Goal: Task Accomplishment & Management: Use online tool/utility

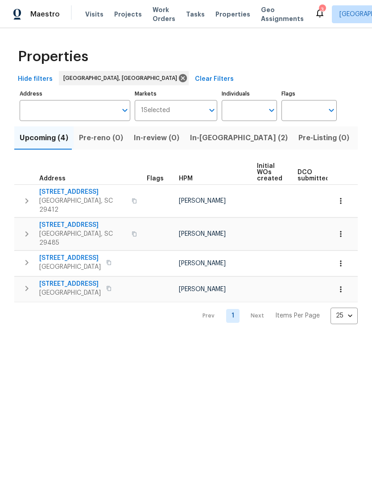
click at [206, 145] on button "In-[GEOGRAPHIC_DATA] (2)" at bounding box center [239, 137] width 108 height 23
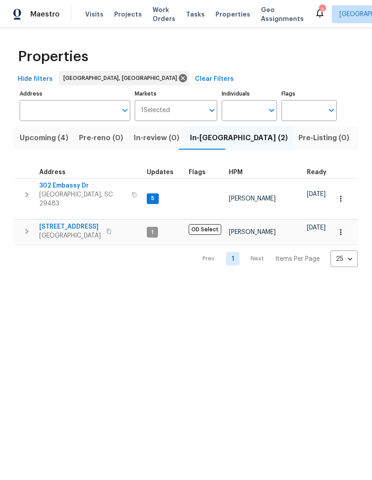
click at [74, 187] on span "302 Embassy Dr" at bounding box center [82, 185] width 87 height 9
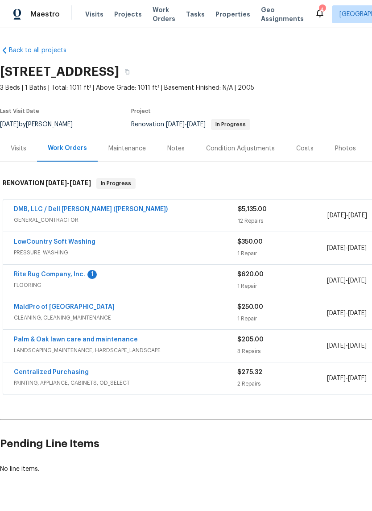
click at [78, 276] on link "Rite Rug Company, Inc." at bounding box center [49, 274] width 71 height 6
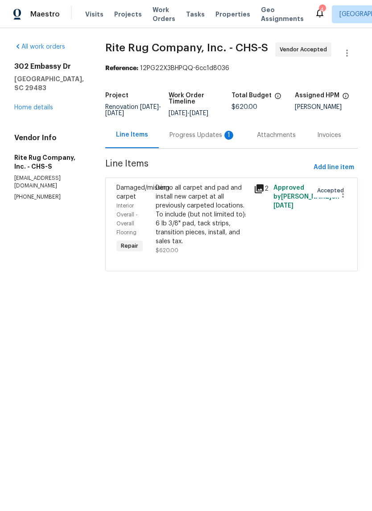
click at [261, 194] on icon at bounding box center [259, 188] width 11 height 11
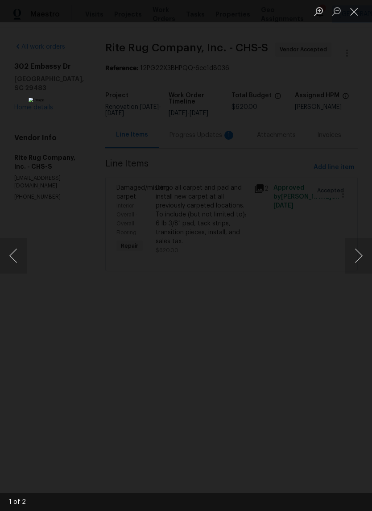
click at [355, 246] on button "Next image" at bounding box center [358, 256] width 27 height 36
click at [360, 14] on button "Close lightbox" at bounding box center [354, 12] width 18 height 16
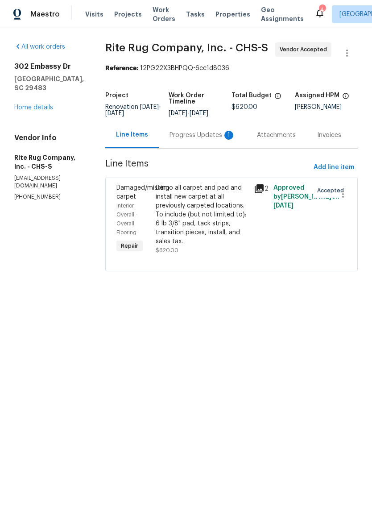
click at [210, 223] on div "Demo all carpet and pad and install new carpet at all previously carpeted locat…" at bounding box center [202, 214] width 93 height 62
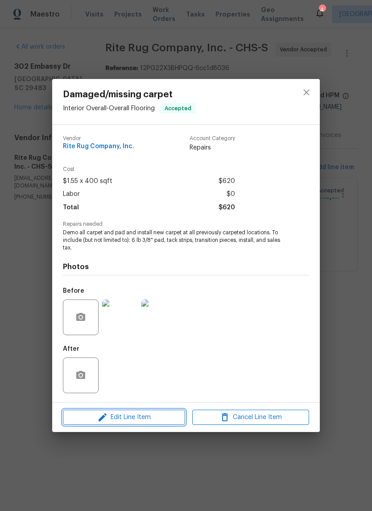
click at [138, 418] on span "Edit Line Item" at bounding box center [124, 417] width 117 height 11
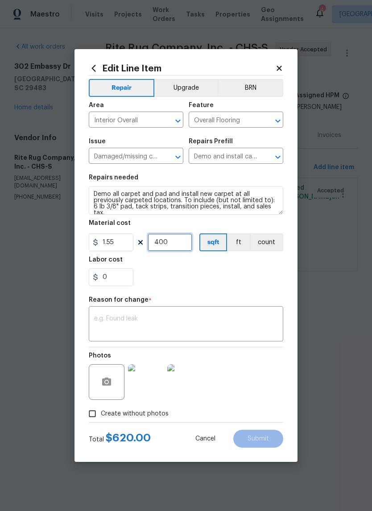
click at [179, 247] on input "400" at bounding box center [170, 242] width 45 height 18
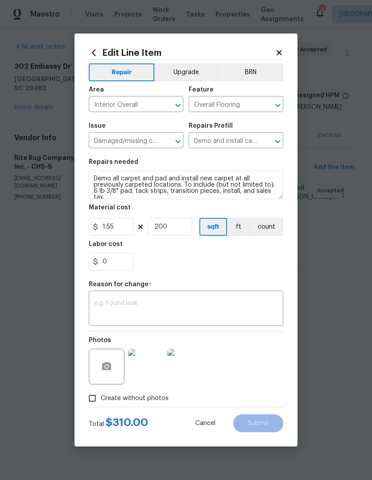
click at [251, 262] on div "0" at bounding box center [186, 262] width 195 height 18
click at [182, 229] on input "200" at bounding box center [170, 227] width 45 height 18
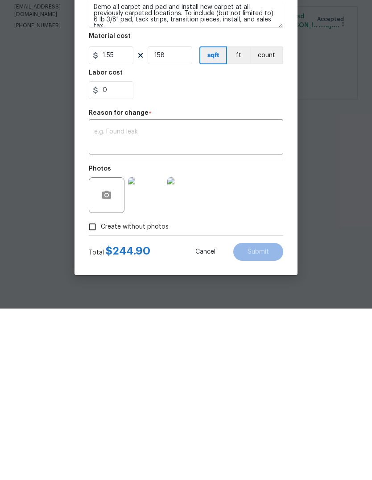
click at [260, 332] on div "Photos" at bounding box center [186, 361] width 195 height 58
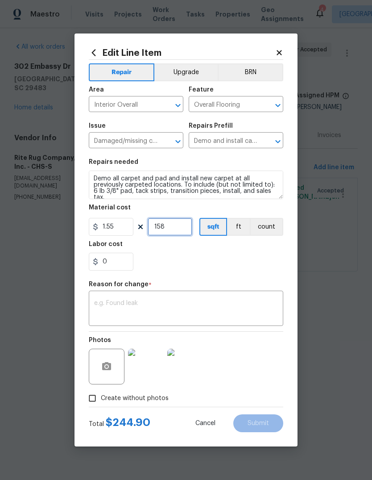
click at [186, 229] on input "158" at bounding box center [170, 227] width 45 height 18
type input "159"
click at [261, 269] on div "0" at bounding box center [186, 262] width 195 height 18
click at [183, 227] on input "159" at bounding box center [170, 227] width 45 height 18
click at [129, 230] on input "1.55" at bounding box center [111, 227] width 45 height 18
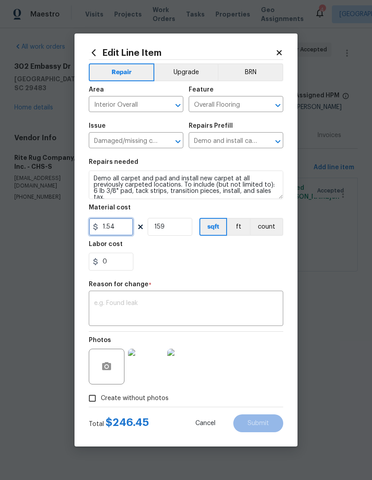
type input "1.54"
click at [212, 252] on div "Labor cost" at bounding box center [186, 247] width 195 height 12
click at [185, 230] on input "159" at bounding box center [170, 227] width 45 height 18
click at [252, 257] on div "0" at bounding box center [186, 262] width 195 height 18
click at [183, 225] on input "162" at bounding box center [170, 227] width 45 height 18
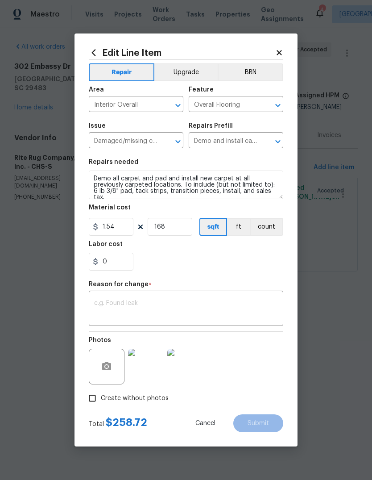
click at [245, 259] on div "0" at bounding box center [186, 262] width 195 height 18
click at [176, 231] on input "168" at bounding box center [170, 227] width 45 height 18
click at [237, 278] on div "Repair Upgrade BRN Area Interior Overall ​ Feature Overall Flooring ​ Issue Dam…" at bounding box center [186, 233] width 195 height 347
click at [183, 232] on input "166" at bounding box center [170, 227] width 45 height 18
click at [239, 263] on div "0" at bounding box center [186, 262] width 195 height 18
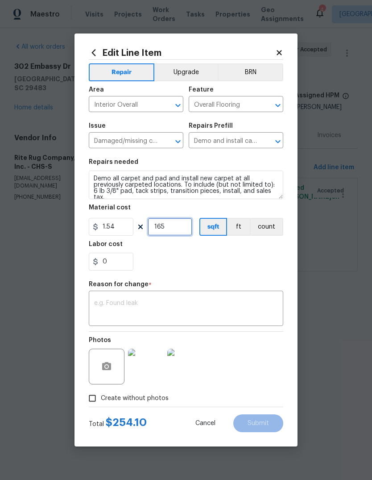
click at [181, 229] on input "165" at bounding box center [170, 227] width 45 height 18
type input "1"
click at [125, 232] on input "1.54" at bounding box center [111, 227] width 45 height 18
click at [241, 262] on div "0" at bounding box center [186, 262] width 195 height 18
type input "255.6"
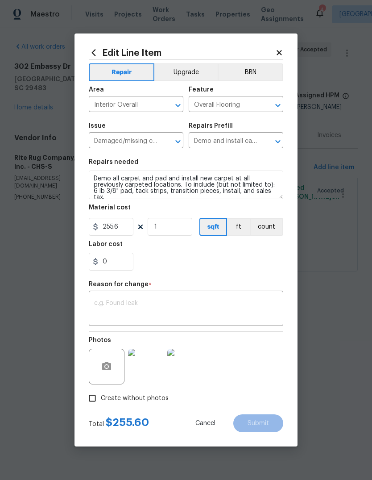
click at [108, 400] on span "Create without photos" at bounding box center [135, 398] width 68 height 9
click at [101, 400] on input "Create without photos" at bounding box center [92, 398] width 17 height 17
checkbox input "false"
click at [219, 312] on textarea at bounding box center [186, 309] width 184 height 19
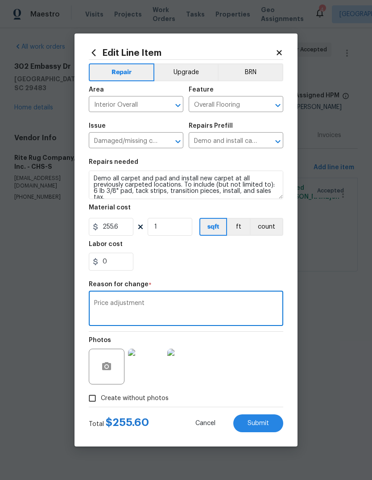
type textarea "Price adjustment"
click at [256, 267] on div "0" at bounding box center [186, 262] width 195 height 18
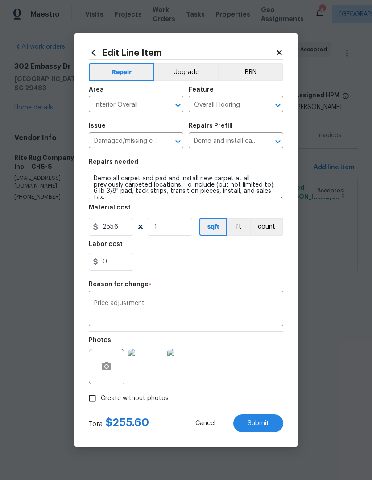
click at [263, 430] on button "Submit" at bounding box center [258, 423] width 50 height 18
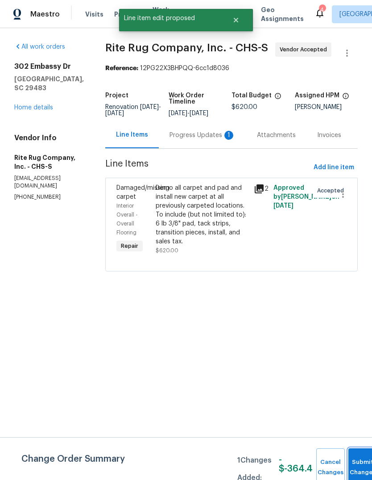
click at [363, 463] on button "Submit Changes" at bounding box center [363, 467] width 29 height 38
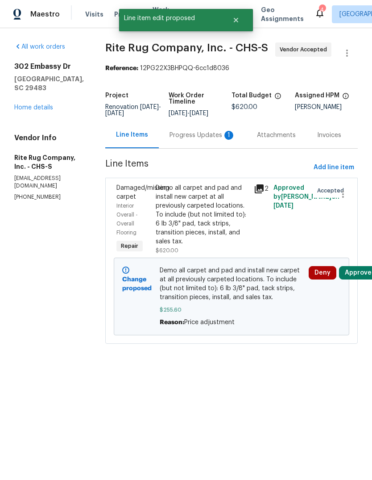
click at [364, 279] on button "Approve" at bounding box center [358, 272] width 38 height 13
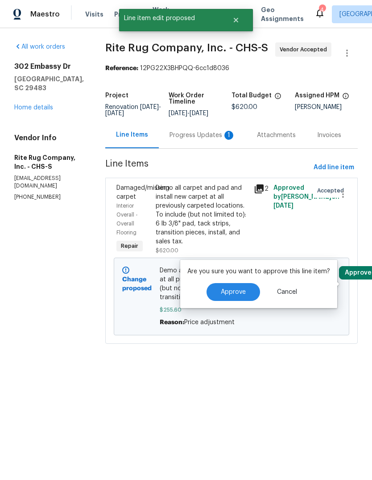
click at [236, 292] on span "Approve" at bounding box center [233, 292] width 25 height 7
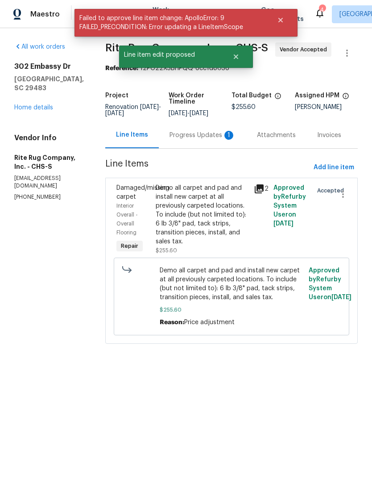
click at [38, 104] on link "Home details" at bounding box center [33, 107] width 39 height 6
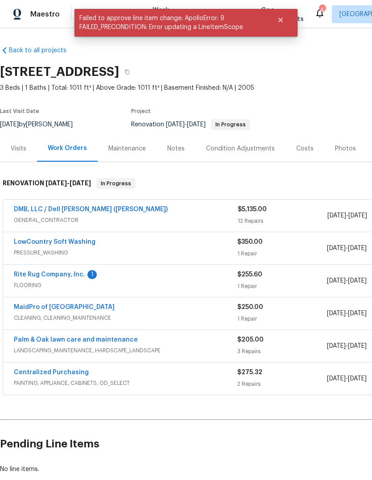
click at [299, 145] on div "Costs" at bounding box center [304, 148] width 17 height 9
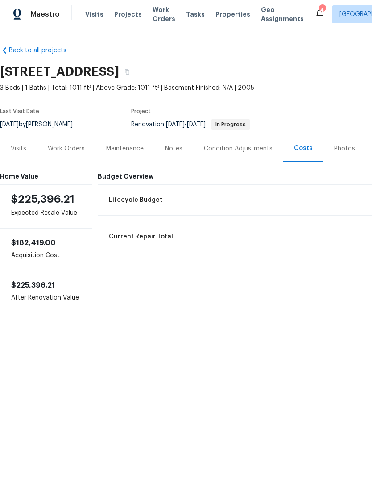
click at [73, 147] on div "Work Orders" at bounding box center [66, 148] width 37 height 9
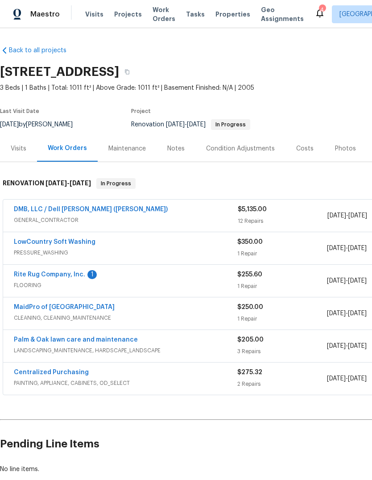
click at [86, 212] on link "DMB, LLC / Dell Bryson (Heise)" at bounding box center [91, 209] width 154 height 6
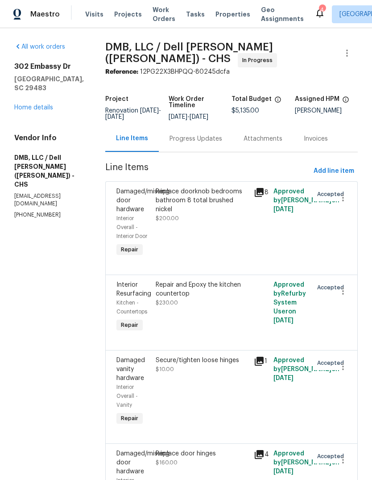
click at [40, 106] on link "Home details" at bounding box center [33, 107] width 39 height 6
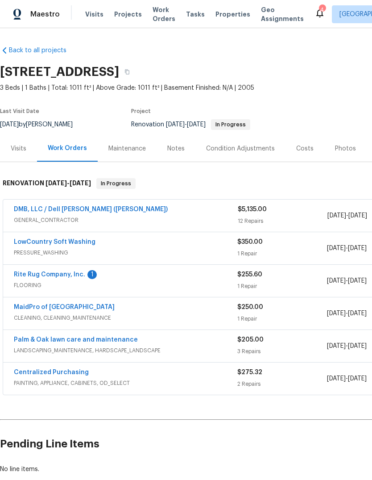
click at [252, 148] on div "Condition Adjustments" at bounding box center [240, 148] width 69 height 9
